Goal: Check status

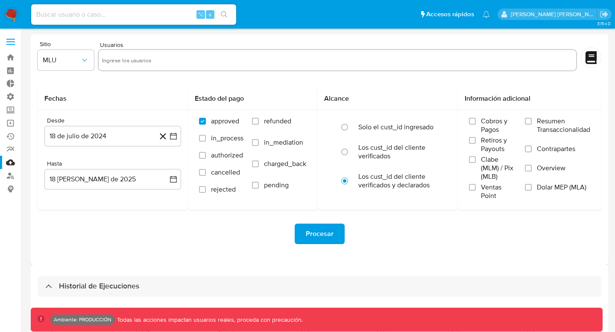
select select "10"
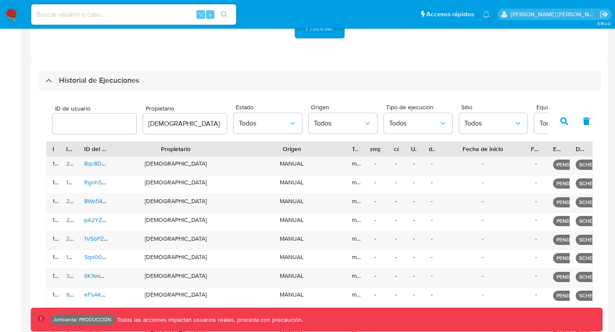
click at [566, 125] on button "button" at bounding box center [564, 121] width 22 height 21
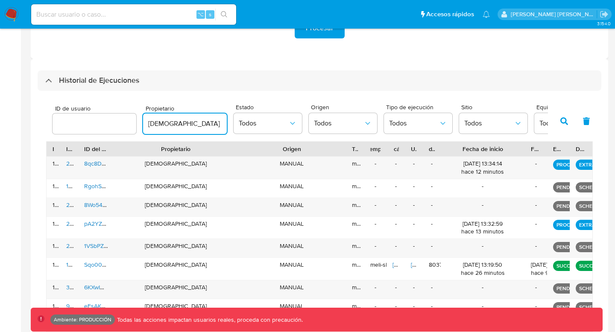
drag, startPoint x: 188, startPoint y: 123, endPoint x: 76, endPoint y: 123, distance: 112.4
click at [76, 123] on div "ID de usuario Propietario isadacostaes Estado Todos Origen Todos Tipo de ejecuc…" at bounding box center [298, 120] width 500 height 33
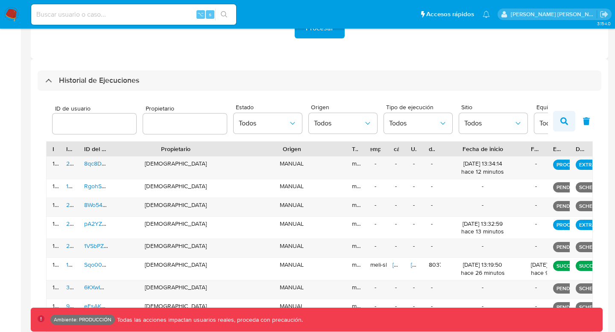
click at [562, 119] on icon "button" at bounding box center [565, 122] width 8 height 8
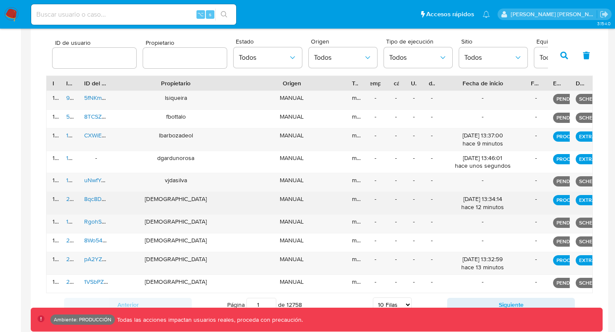
scroll to position [282, 0]
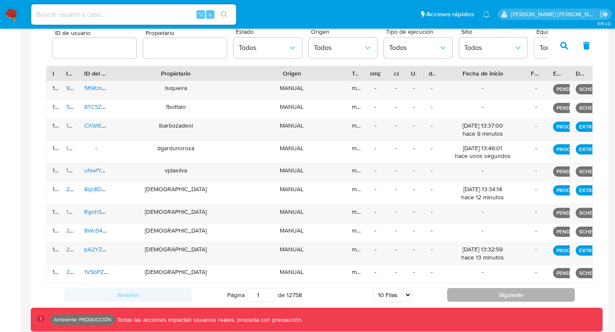
click at [531, 290] on button "Siguiente" at bounding box center [511, 295] width 128 height 14
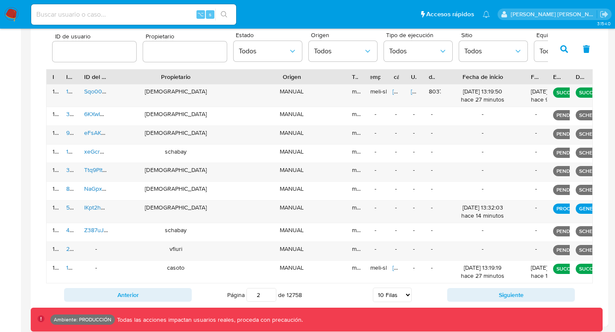
scroll to position [278, 0]
click at [529, 297] on button "Siguiente" at bounding box center [511, 295] width 128 height 14
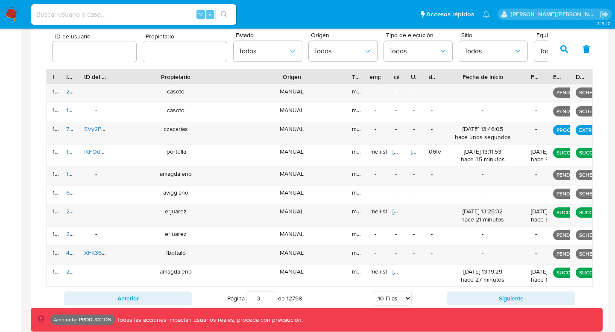
scroll to position [282, 0]
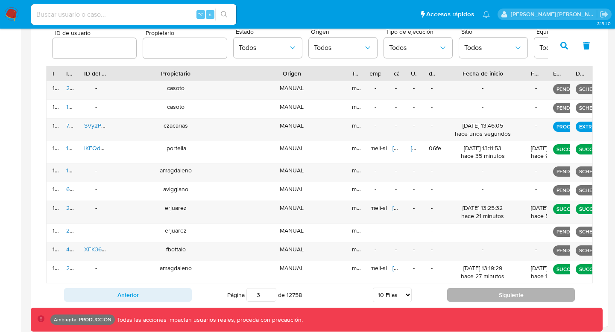
click at [537, 296] on button "Siguiente" at bounding box center [511, 295] width 128 height 14
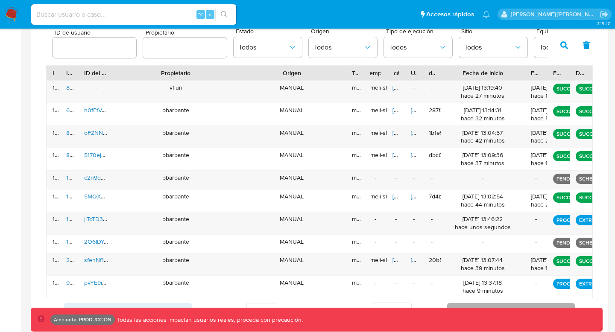
click at [537, 296] on div "-" at bounding box center [536, 287] width 23 height 22
click at [271, 65] on div "ID de usuario Propietario Estado Todos Origen Todos Tipo de ejecución Todos Sit…" at bounding box center [319, 45] width 547 height 42
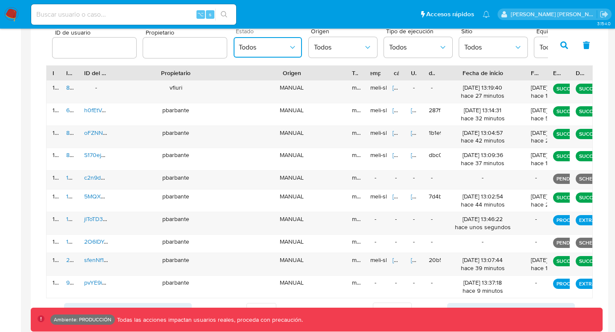
click at [271, 40] on button "Todos" at bounding box center [268, 47] width 68 height 21
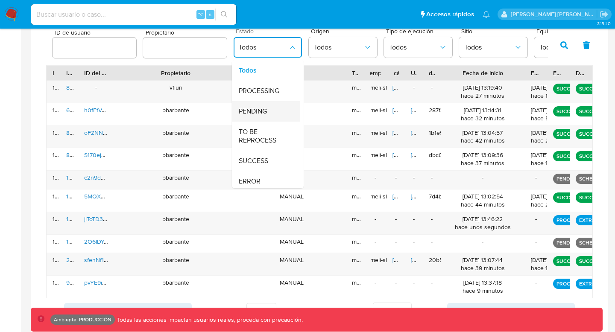
click at [272, 112] on div "PENDING" at bounding box center [264, 111] width 50 height 21
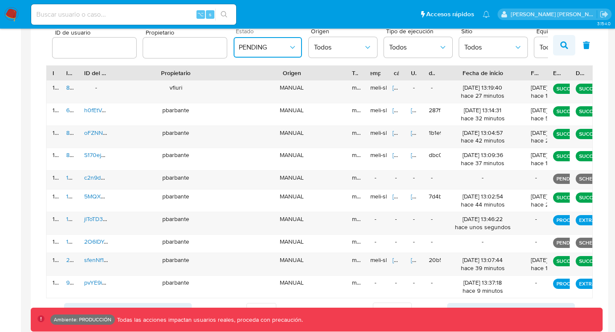
click at [558, 40] on button "button" at bounding box center [564, 45] width 22 height 21
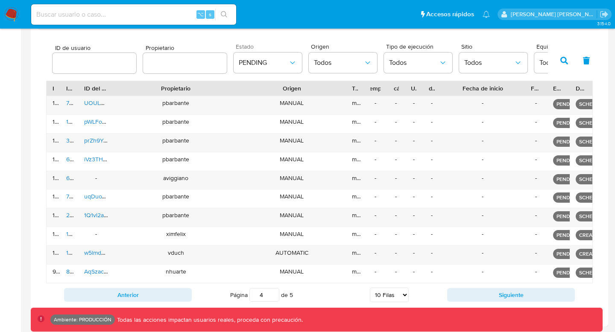
scroll to position [267, 0]
click at [491, 293] on button "Siguiente" at bounding box center [511, 295] width 128 height 14
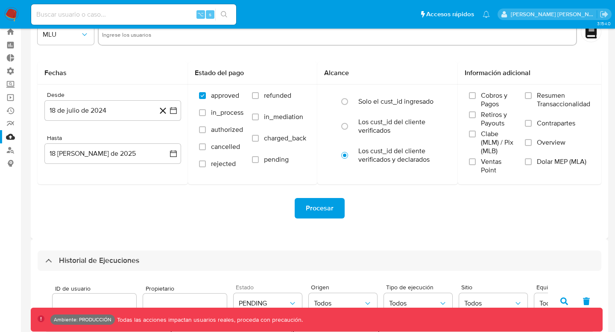
scroll to position [0, 0]
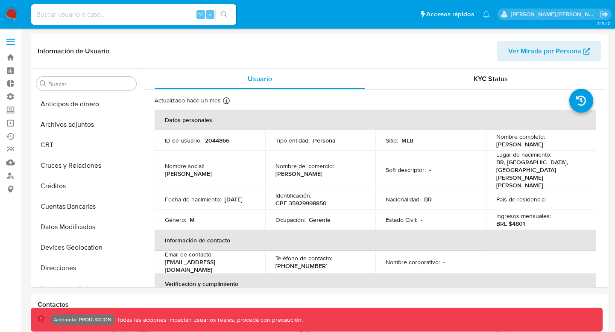
select select "10"
